Goal: Task Accomplishment & Management: Use online tool/utility

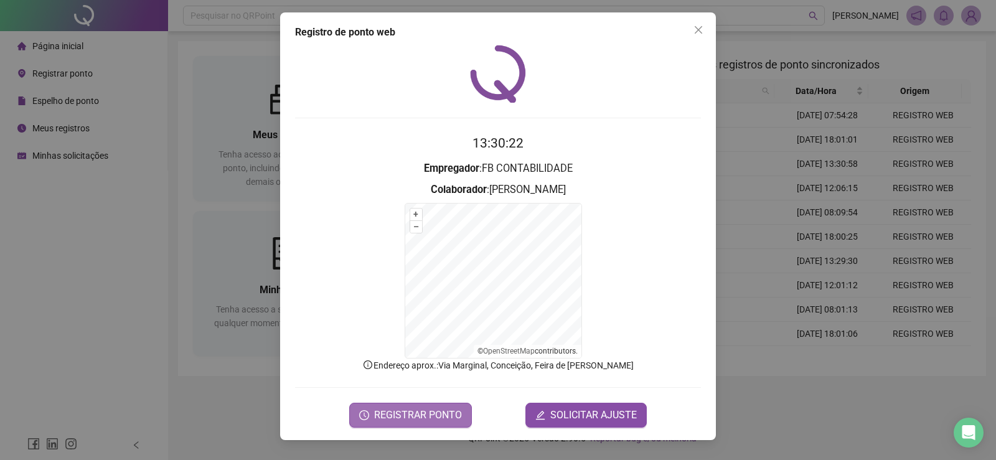
click at [403, 415] on span "REGISTRAR PONTO" at bounding box center [418, 415] width 88 height 15
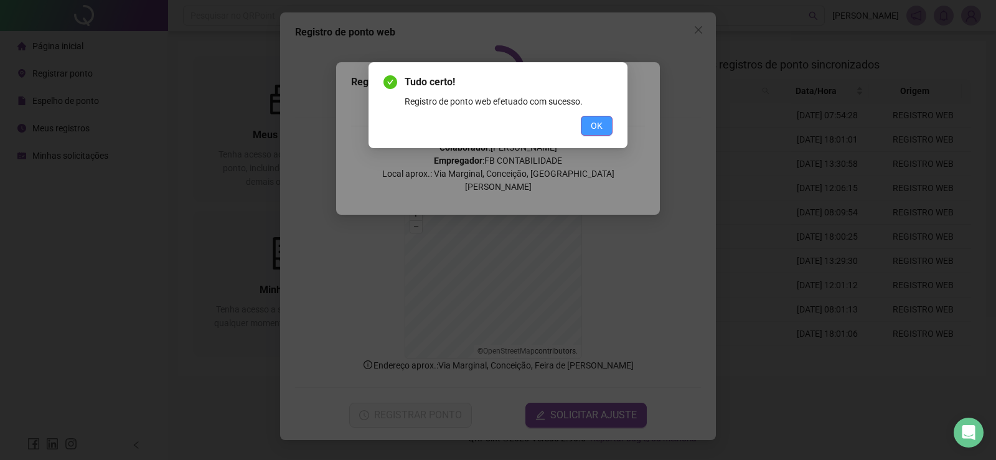
click at [600, 120] on span "OK" at bounding box center [597, 126] width 12 height 14
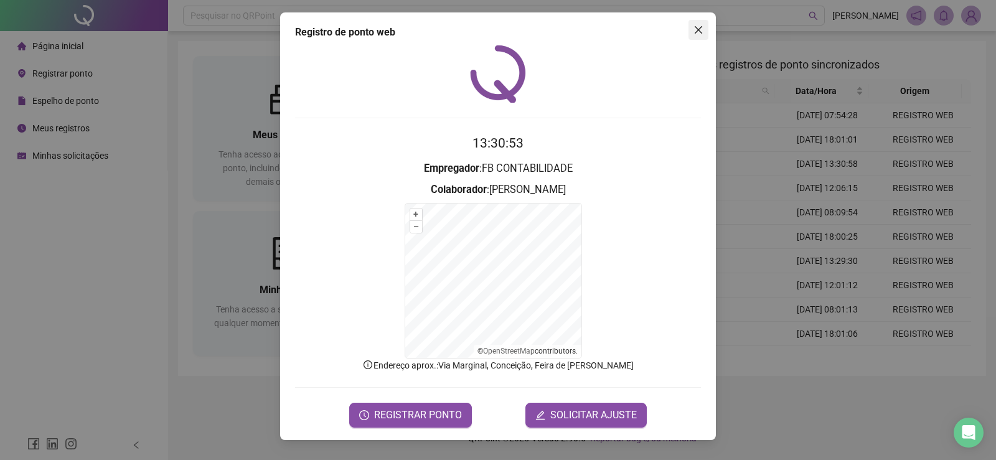
click at [700, 22] on button "Close" at bounding box center [699, 30] width 20 height 20
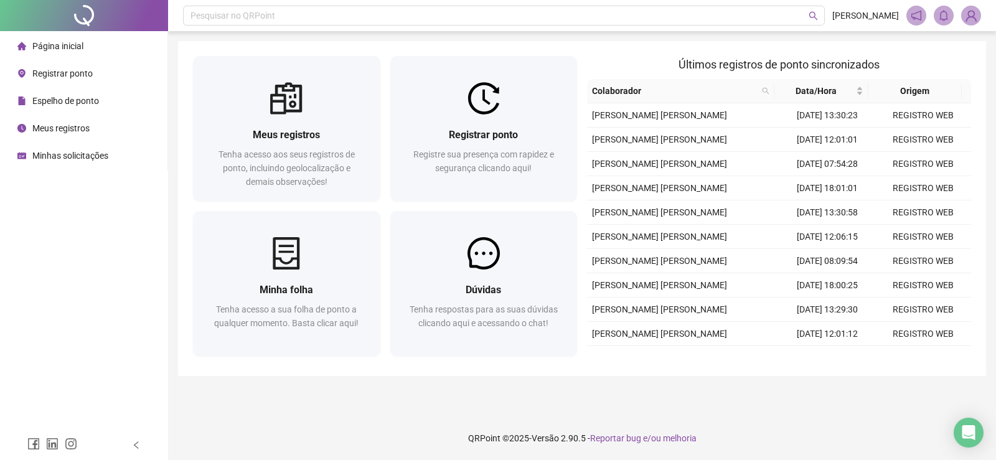
click at [69, 96] on span "Espelho de ponto" at bounding box center [65, 101] width 67 height 10
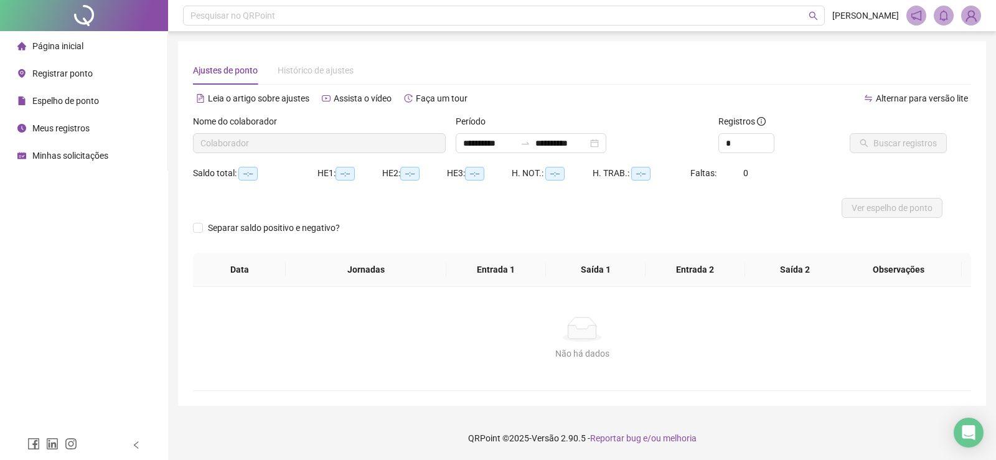
type input "**********"
click at [887, 210] on span "Ver espelho de ponto" at bounding box center [892, 208] width 81 height 14
